Goal: Communication & Community: Answer question/provide support

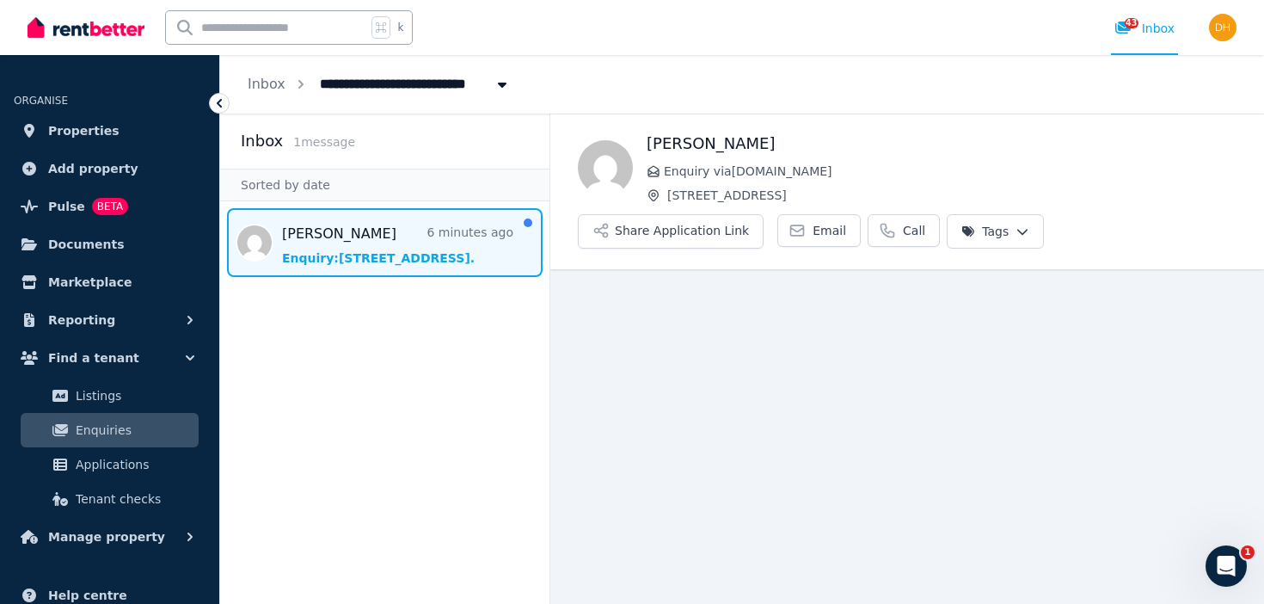
click at [408, 234] on span "Message list" at bounding box center [384, 242] width 329 height 69
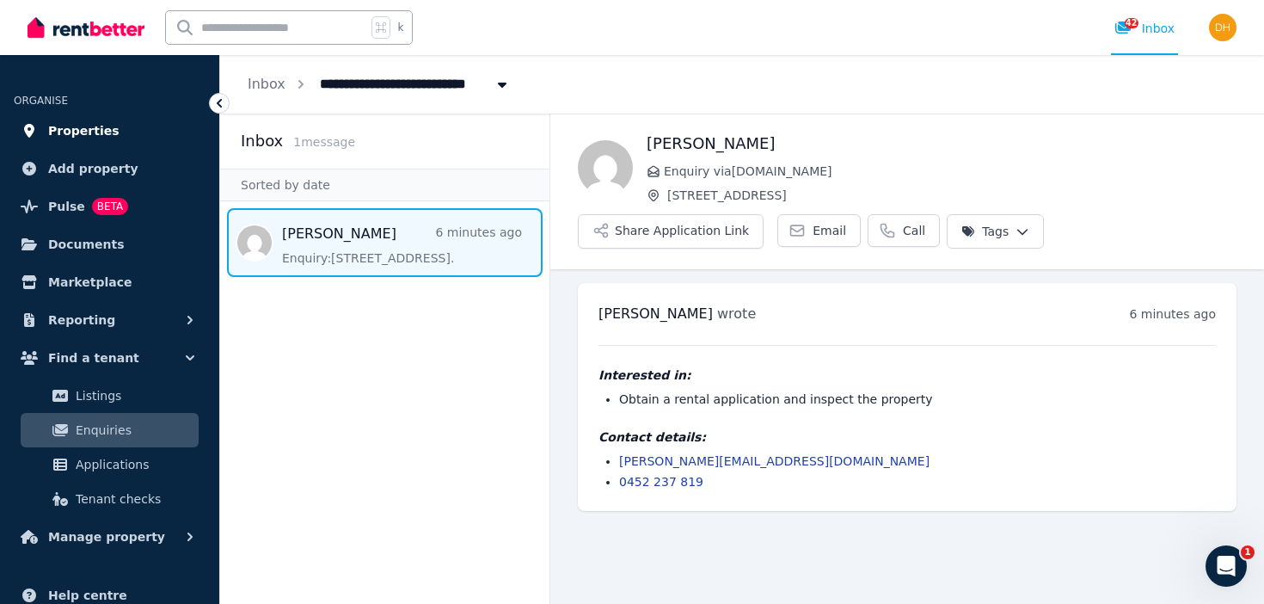
click at [103, 132] on span "Properties" at bounding box center [83, 130] width 71 height 21
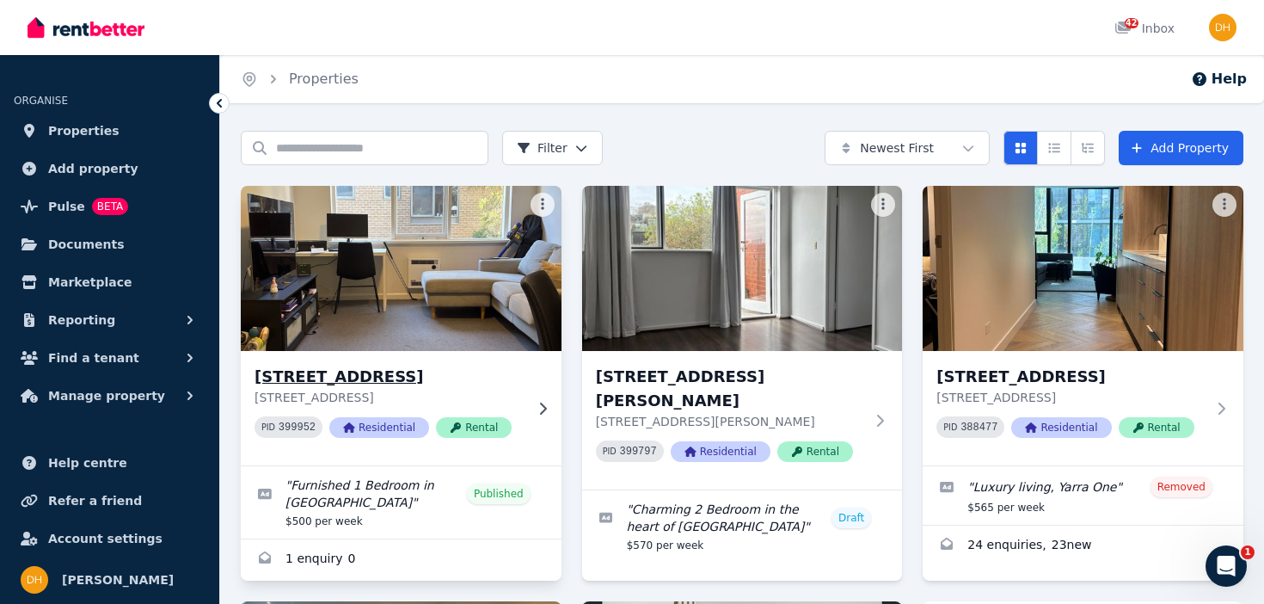
click at [414, 304] on img at bounding box center [401, 268] width 336 height 174
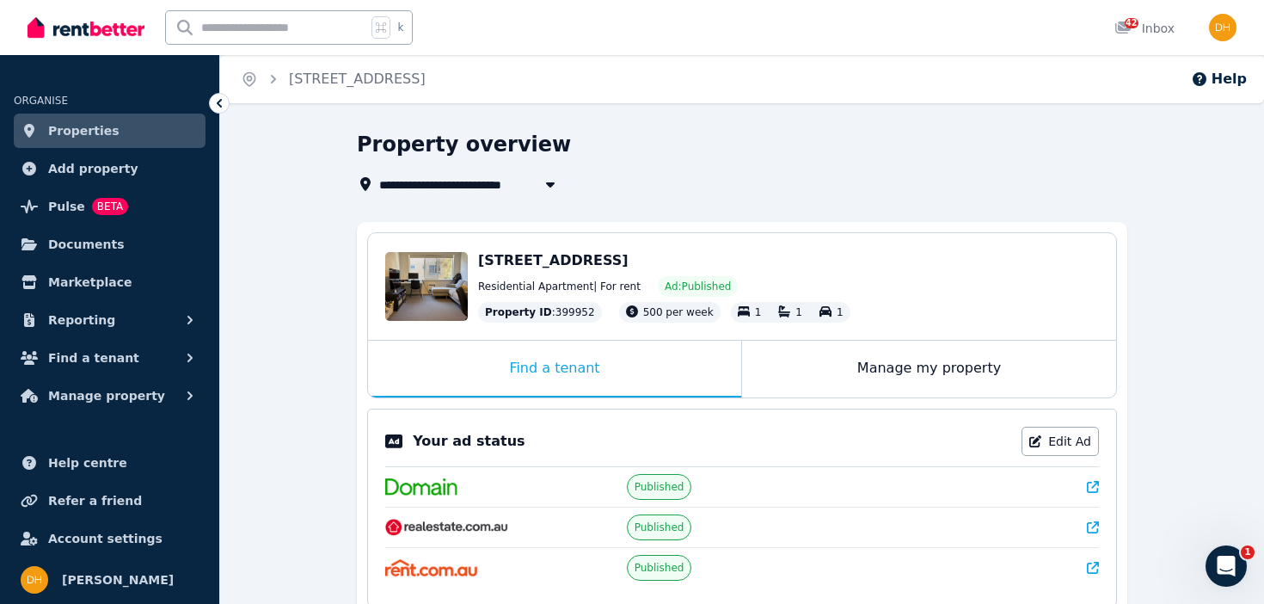
click at [553, 181] on icon "button" at bounding box center [550, 184] width 17 height 14
type input "**********"
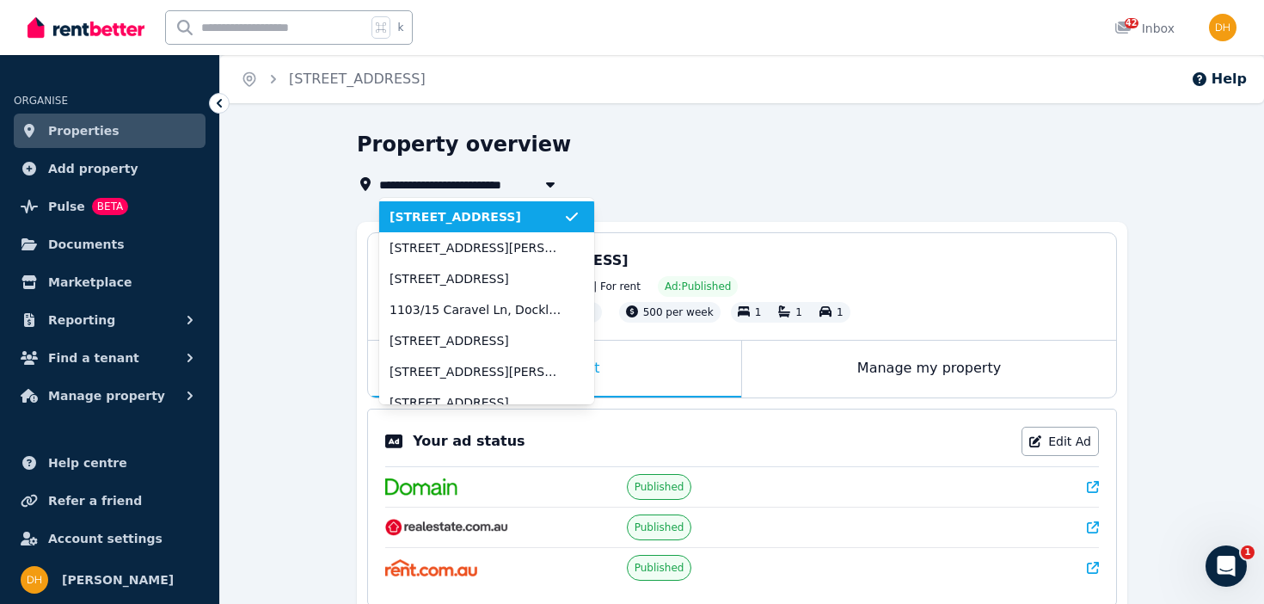
click at [553, 181] on icon "button" at bounding box center [550, 184] width 17 height 14
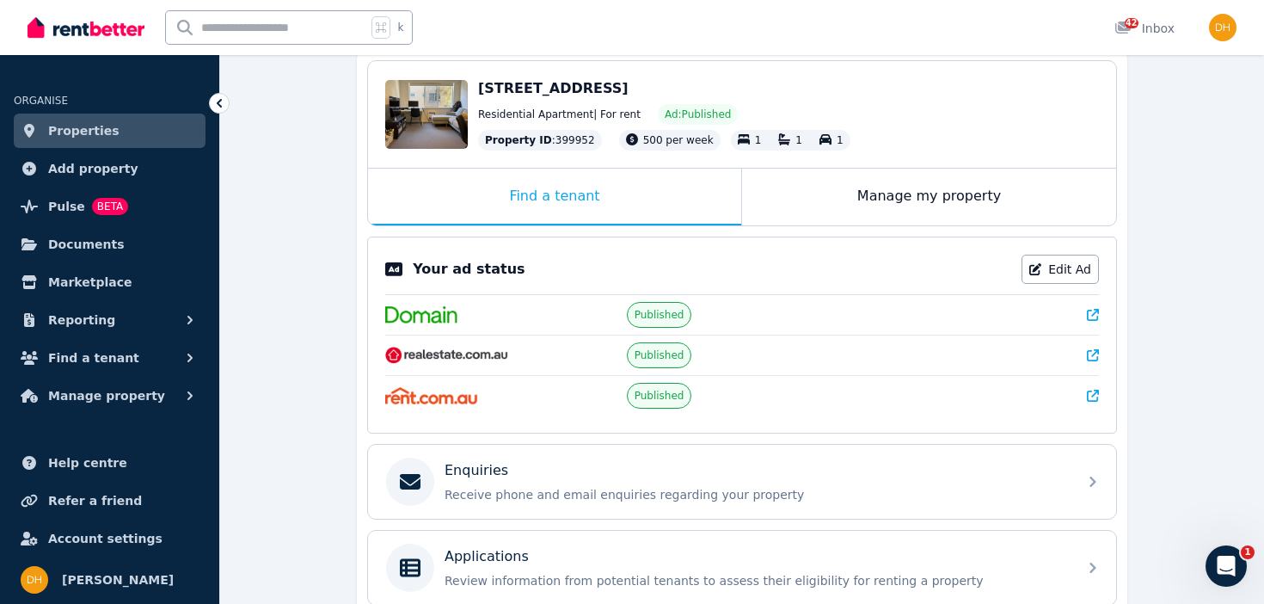
scroll to position [177, 0]
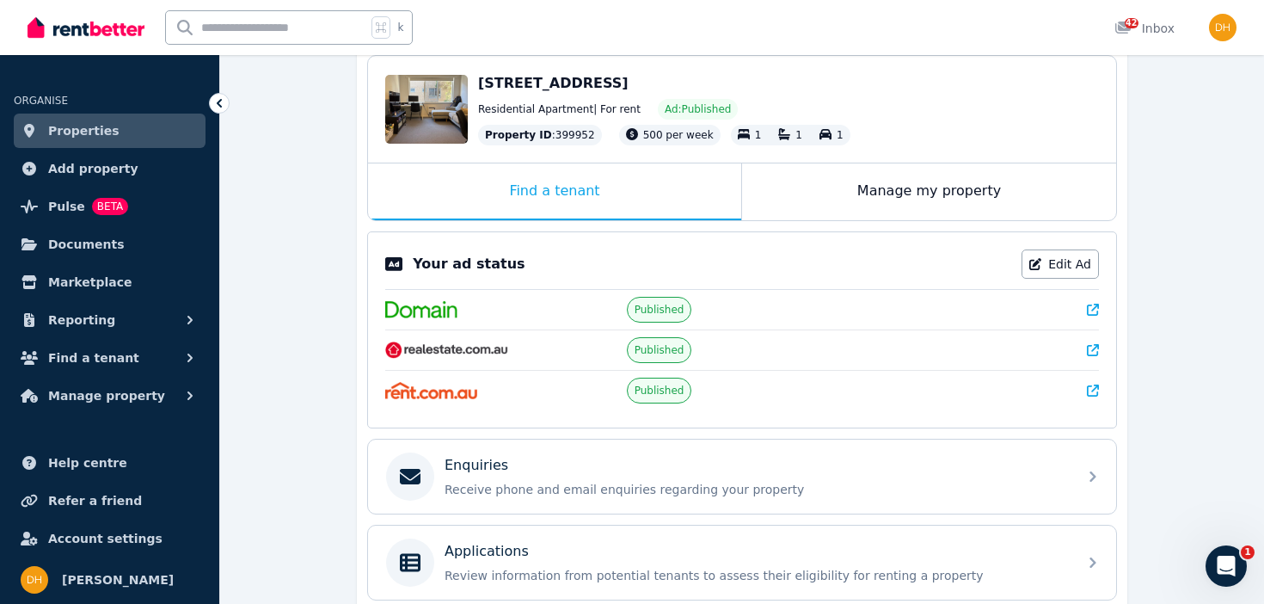
click at [1093, 347] on icon at bounding box center [1093, 350] width 12 height 12
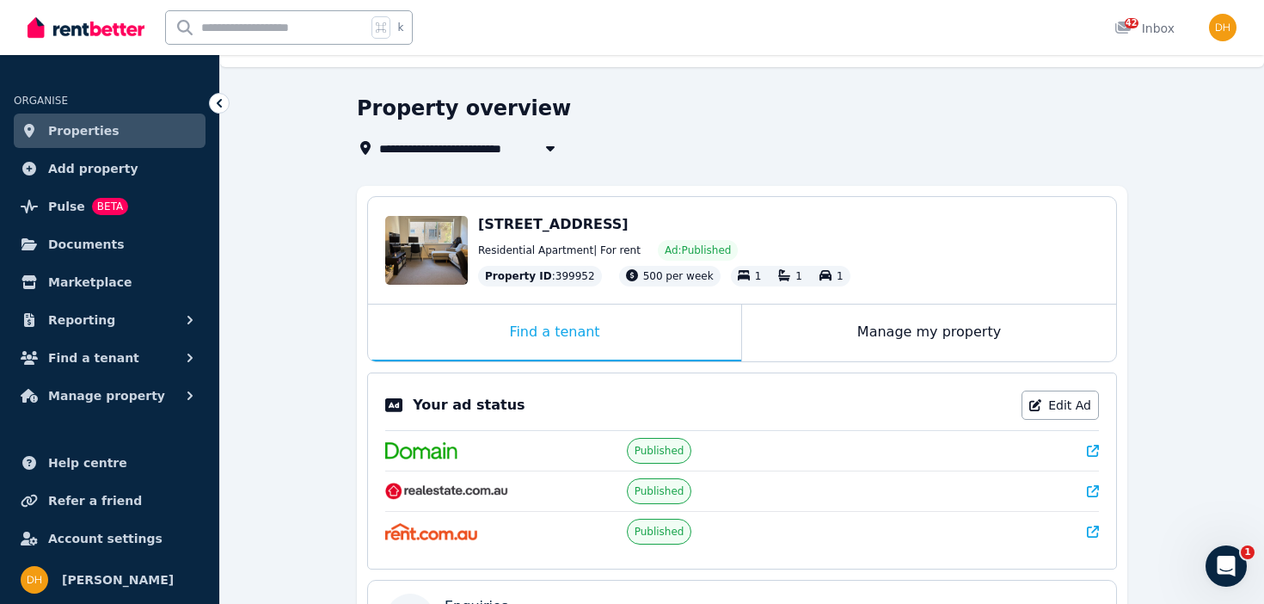
scroll to position [0, 0]
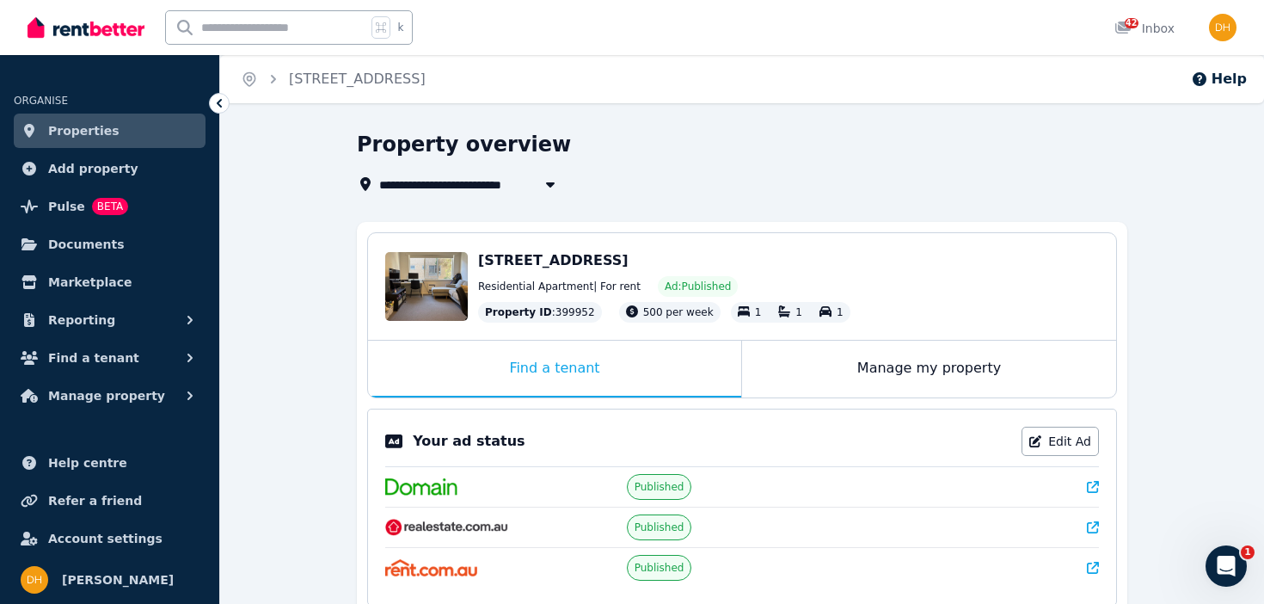
click at [70, 135] on span "Properties" at bounding box center [83, 130] width 71 height 21
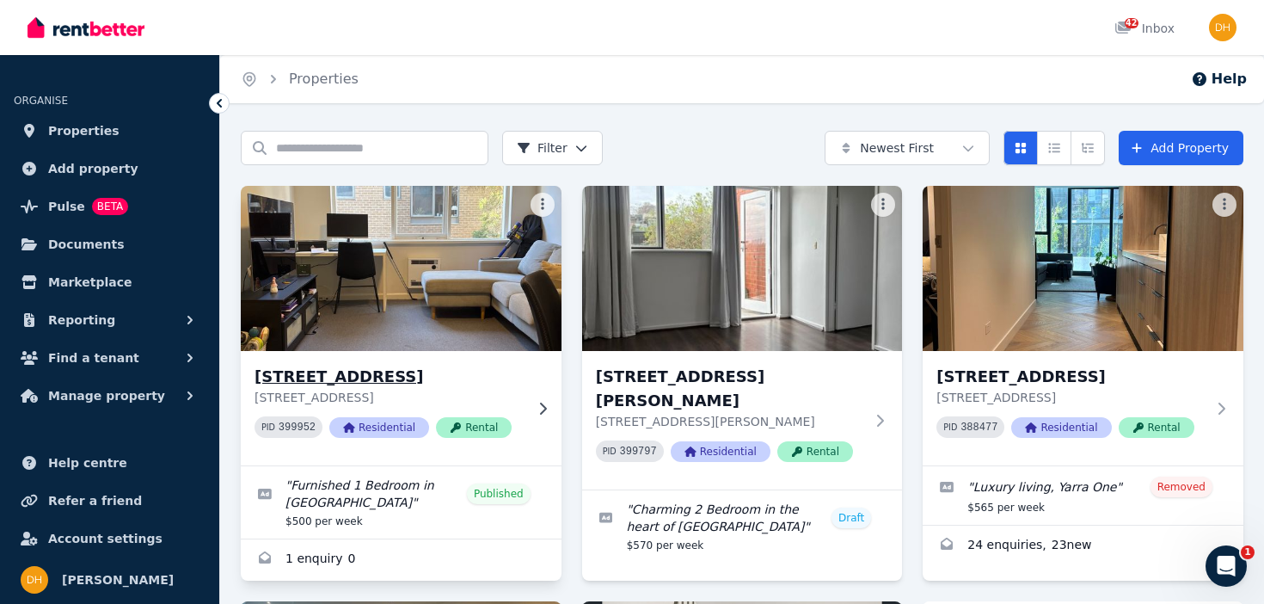
click at [335, 229] on img at bounding box center [401, 268] width 336 height 174
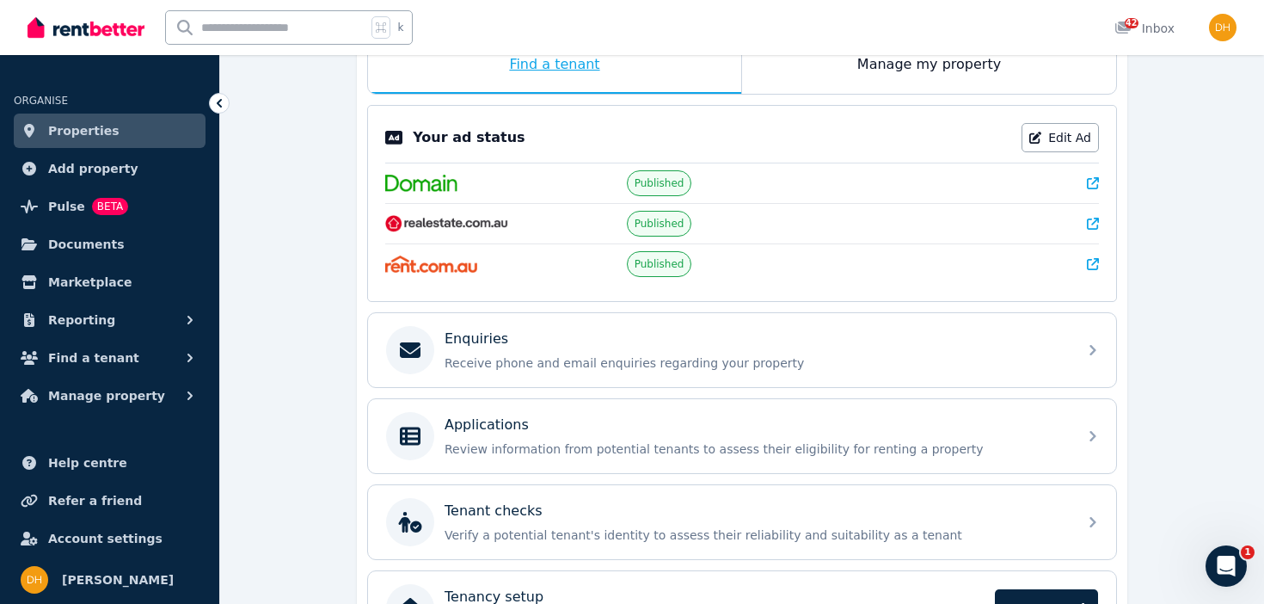
scroll to position [359, 0]
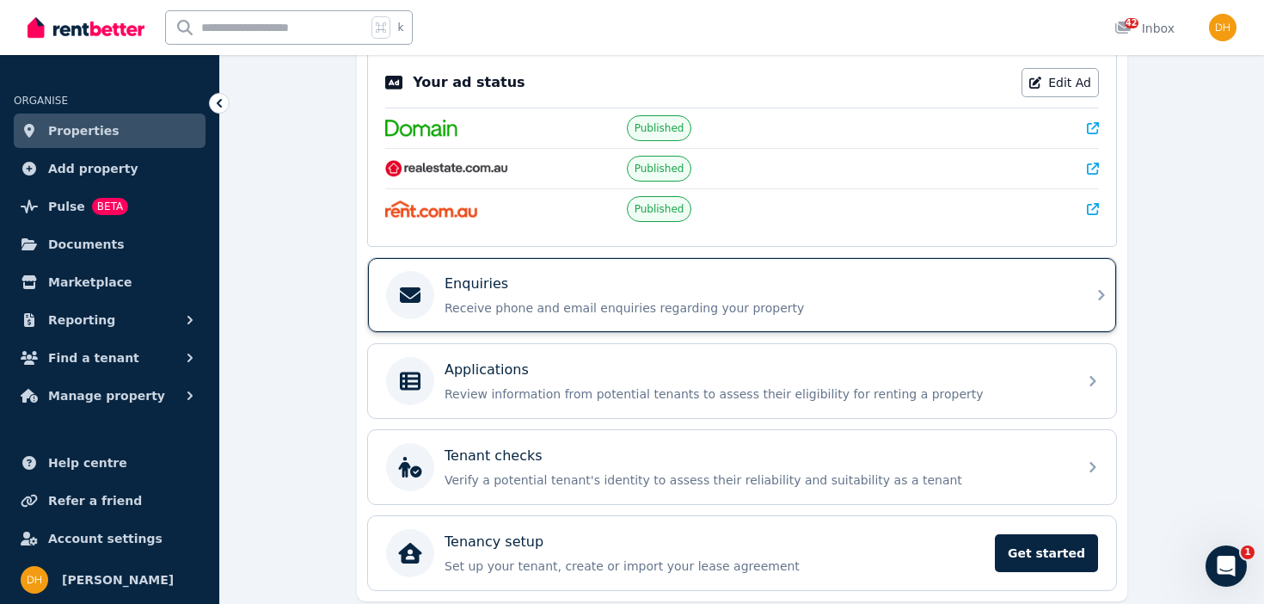
click at [557, 308] on p "Receive phone and email enquiries regarding your property" at bounding box center [756, 307] width 623 height 17
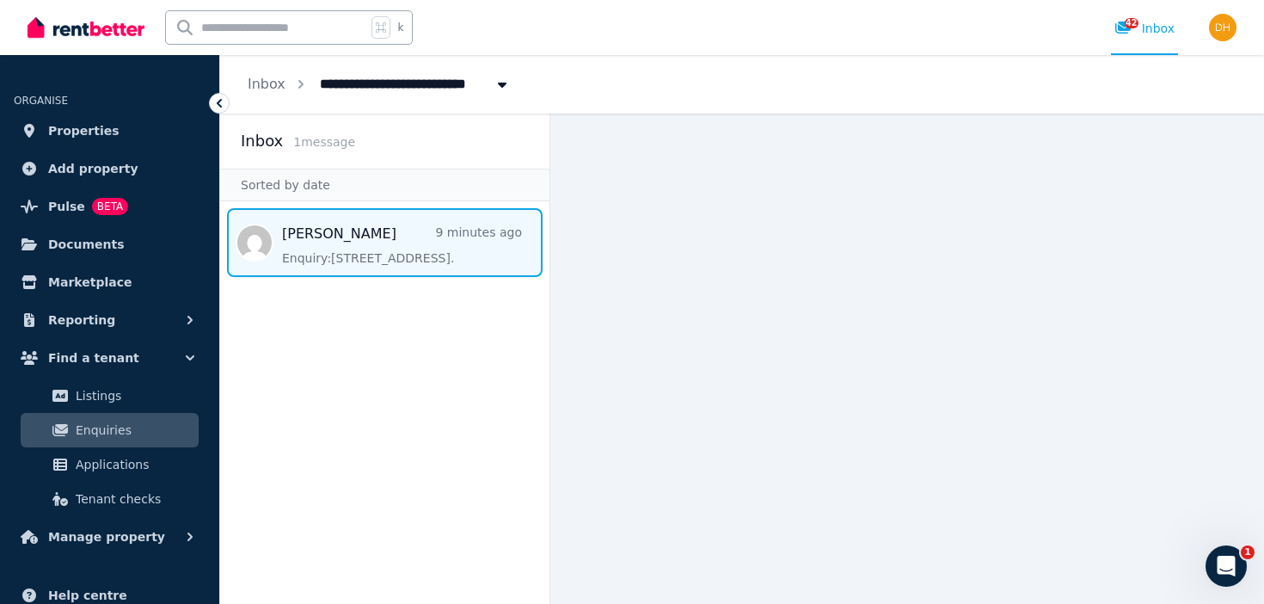
click at [423, 256] on span "Message list" at bounding box center [384, 242] width 329 height 69
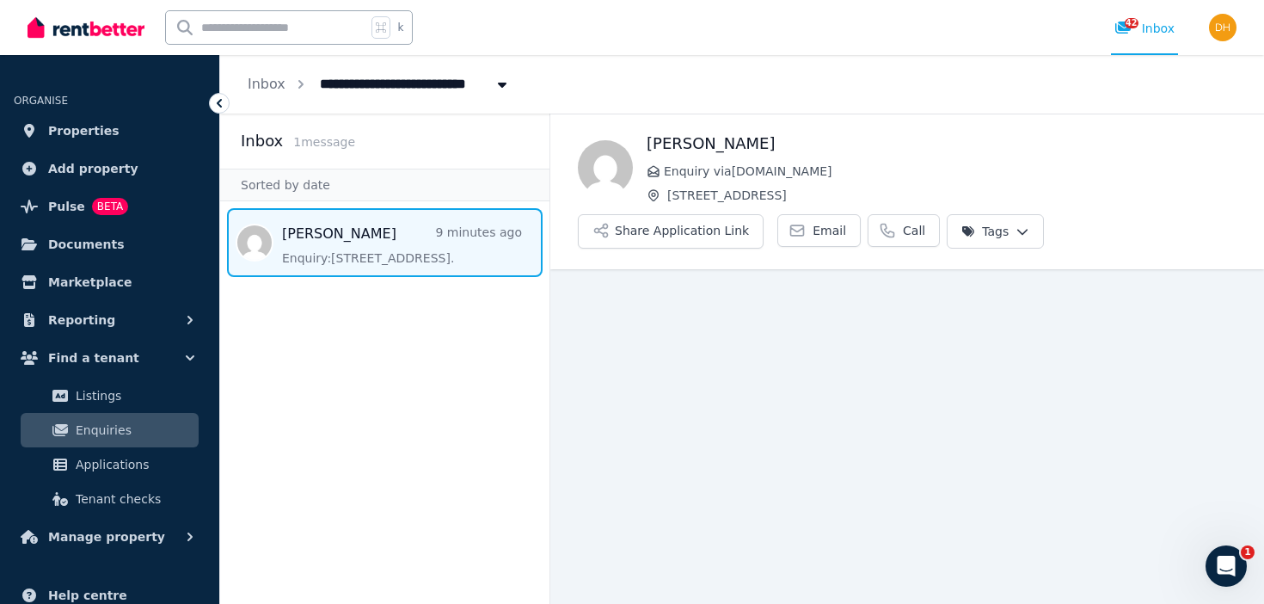
click at [891, 249] on div "[PERSON_NAME] Enquiry via [DOMAIN_NAME] [STREET_ADDRESS] Application Link Email…" at bounding box center [908, 191] width 714 height 155
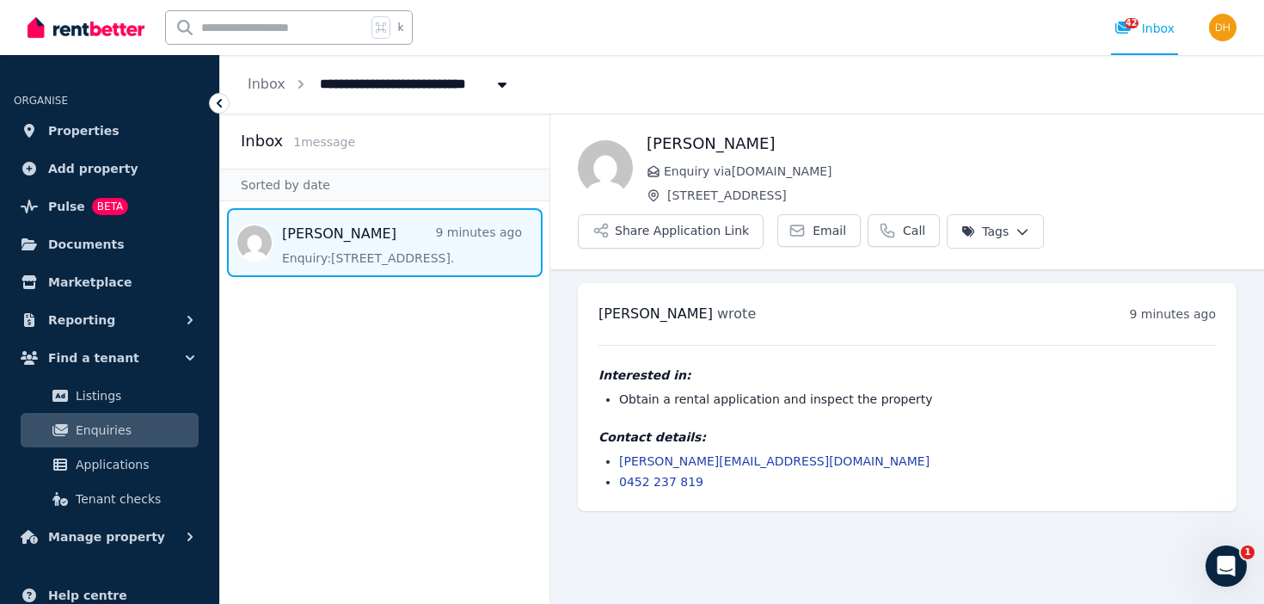
click at [714, 482] on li "0452 237 819" at bounding box center [917, 481] width 597 height 17
copy section "0452 237 819"
click at [68, 139] on span "Properties" at bounding box center [83, 130] width 71 height 21
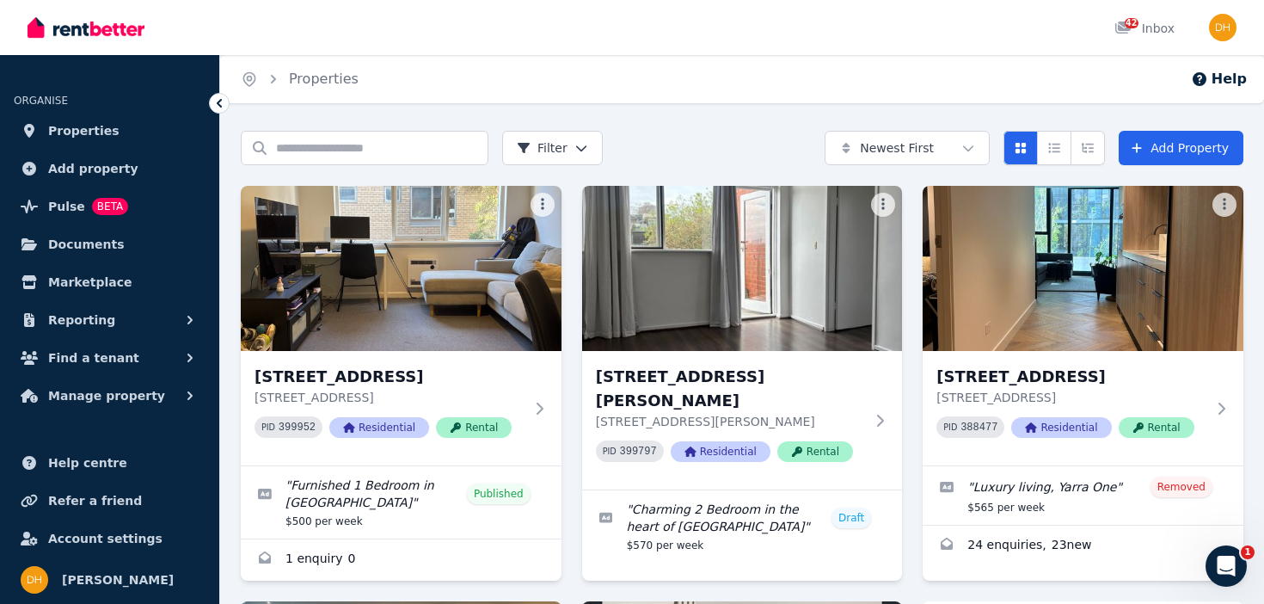
click at [518, 88] on div "Home Properties Help" at bounding box center [742, 79] width 1044 height 48
